Goal: Information Seeking & Learning: Learn about a topic

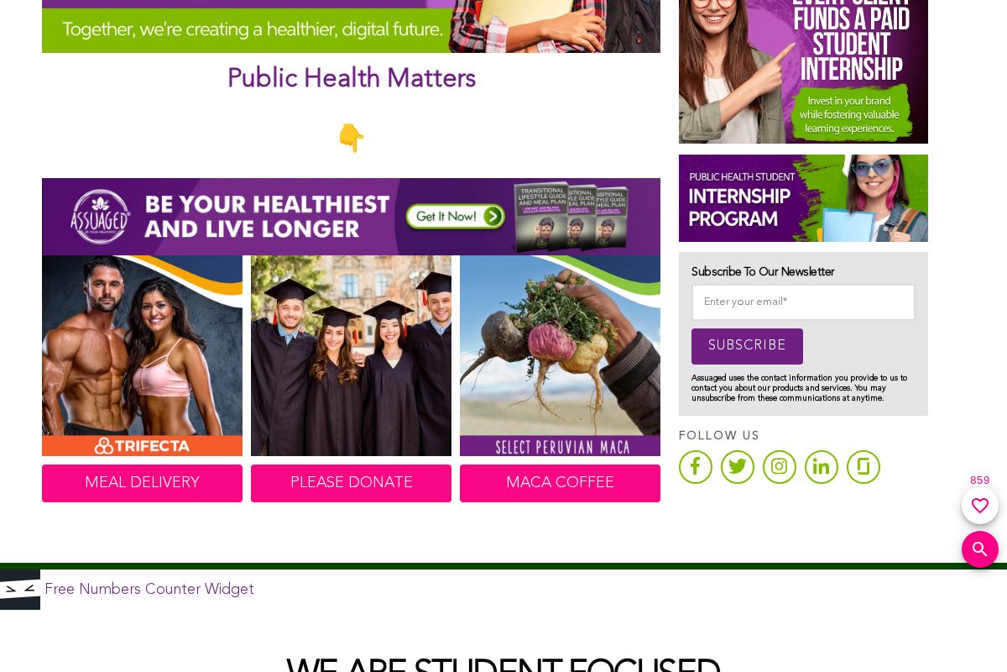
scroll to position [756, 0]
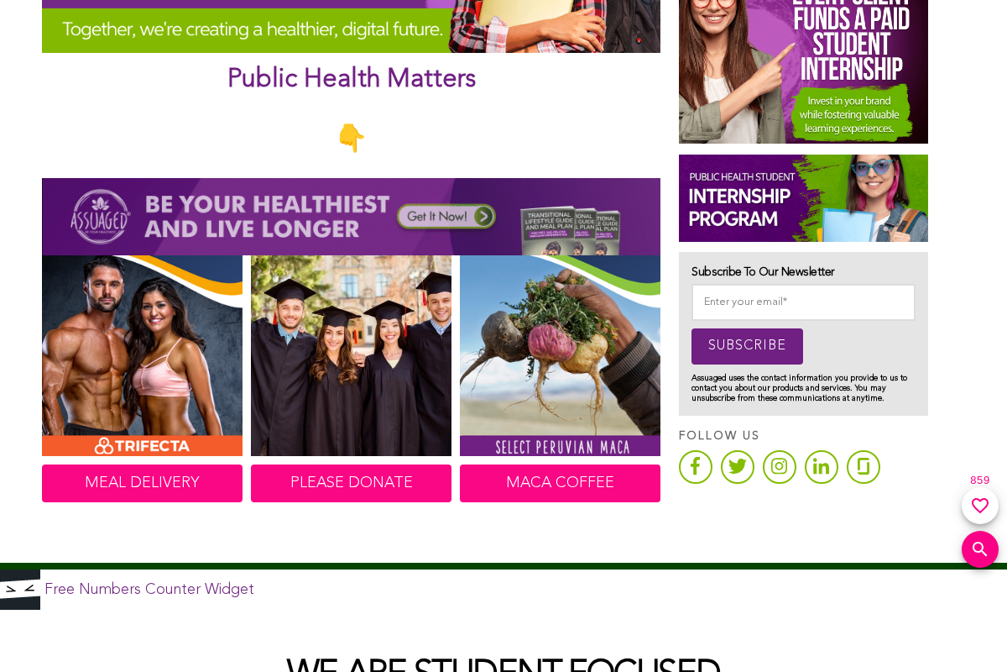
scroll to position [756, 0]
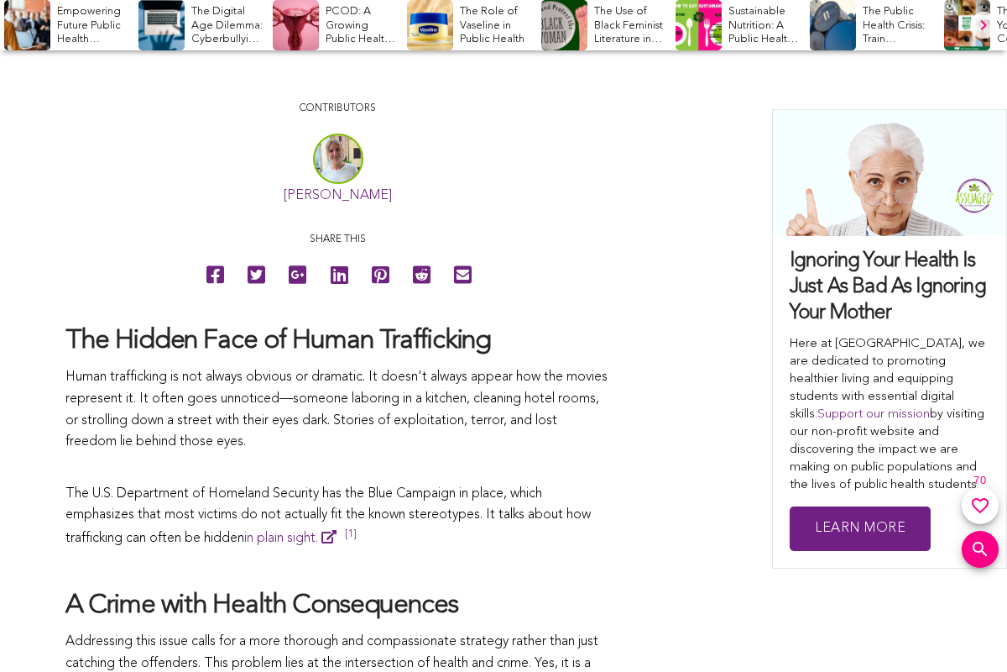
scroll to position [756, 0]
